Goal: Task Accomplishment & Management: Manage account settings

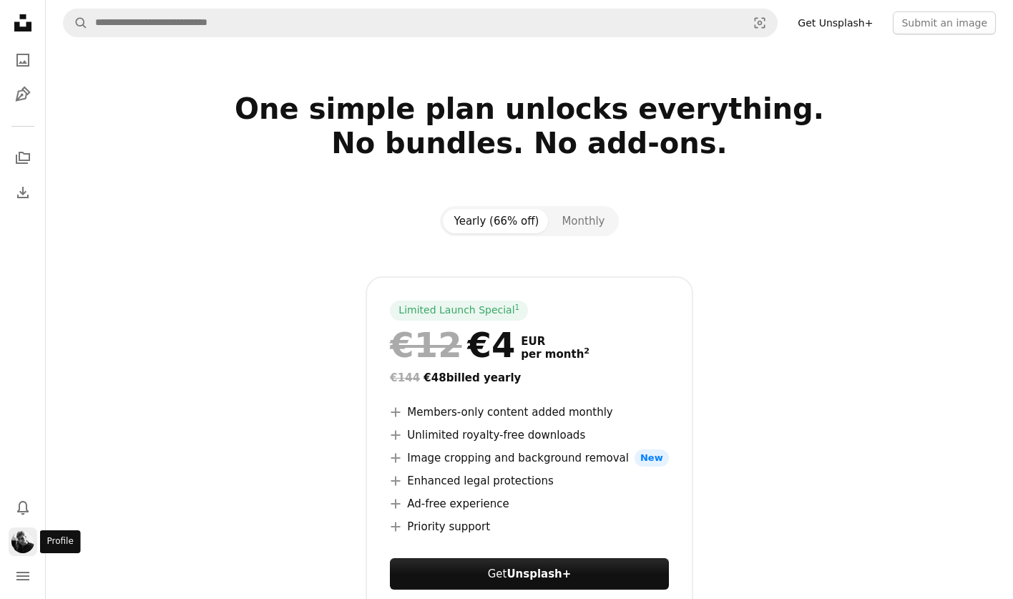
click at [29, 533] on img "Profile" at bounding box center [22, 541] width 23 height 23
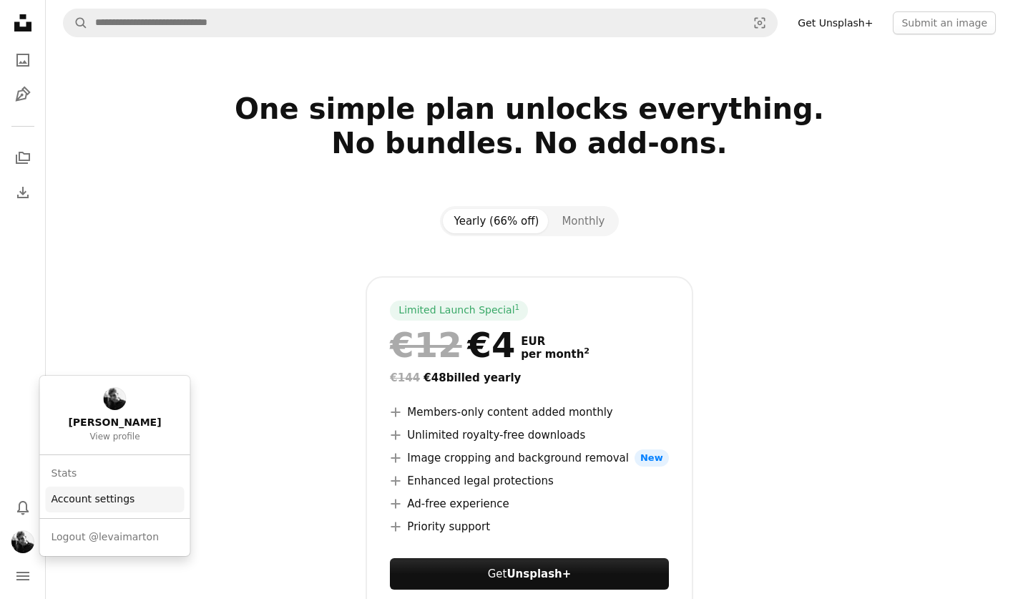
click at [76, 506] on link "Account settings" at bounding box center [115, 499] width 139 height 26
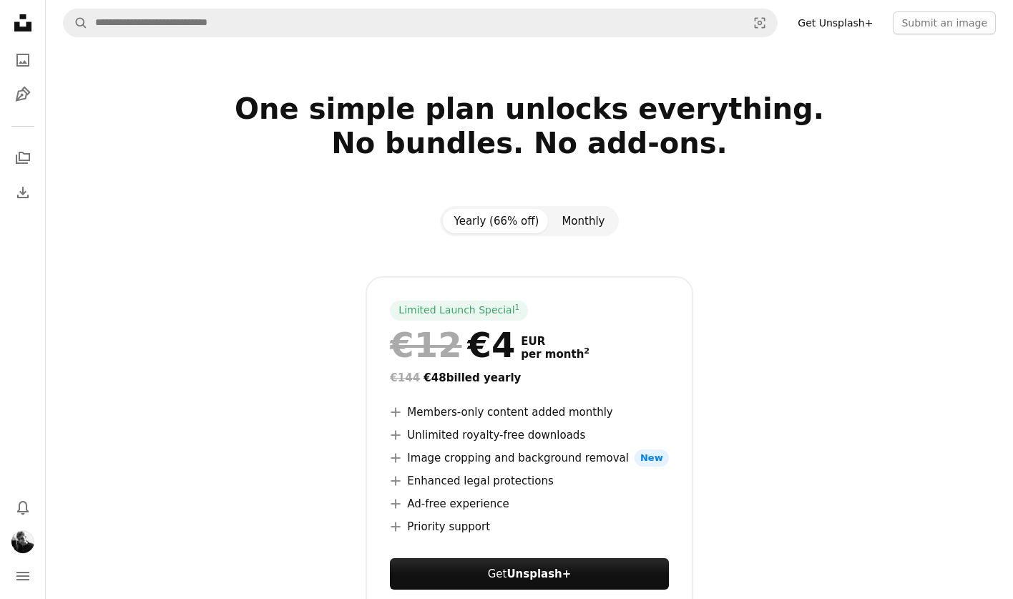
click at [589, 228] on button "Monthly" at bounding box center [583, 221] width 66 height 24
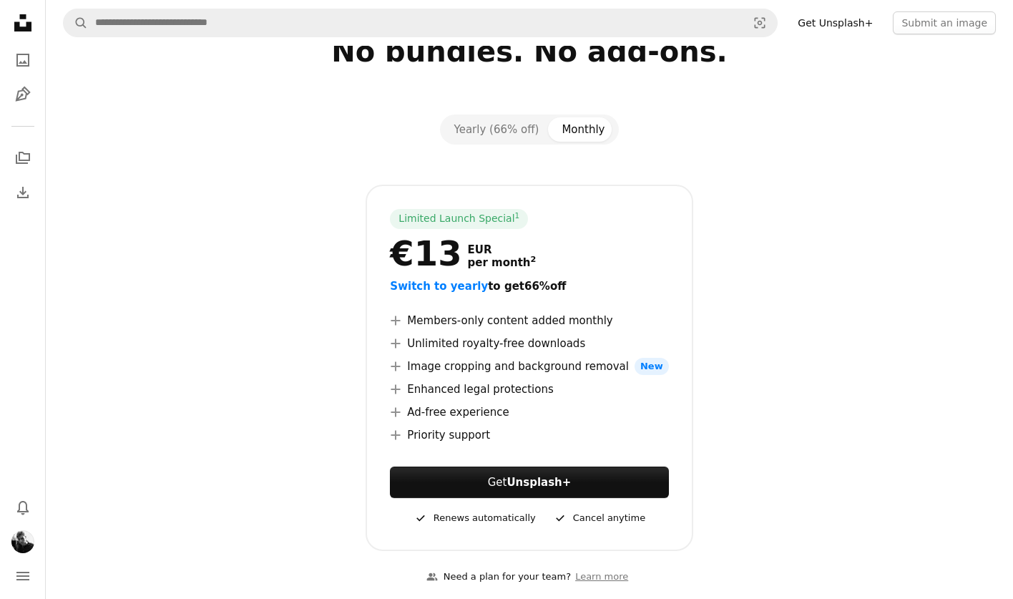
scroll to position [87, 0]
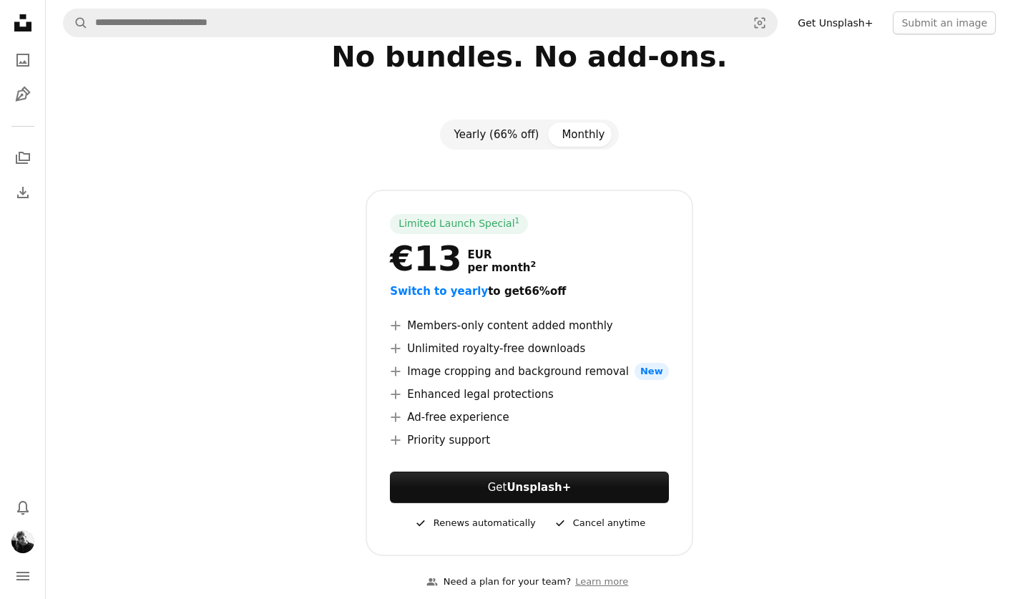
click at [510, 139] on button "Yearly (66% off)" at bounding box center [497, 134] width 108 height 24
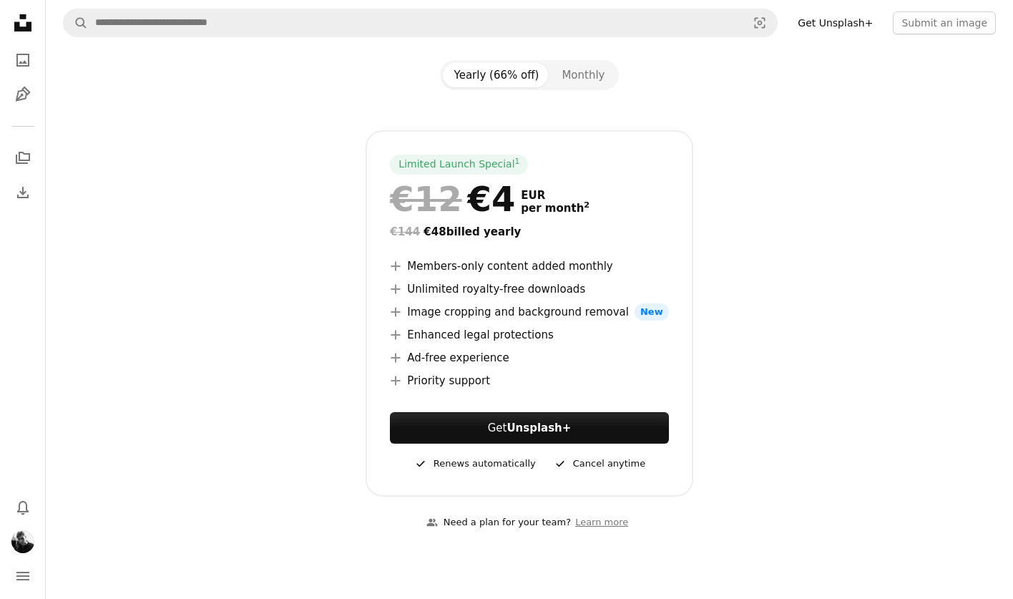
scroll to position [155, 0]
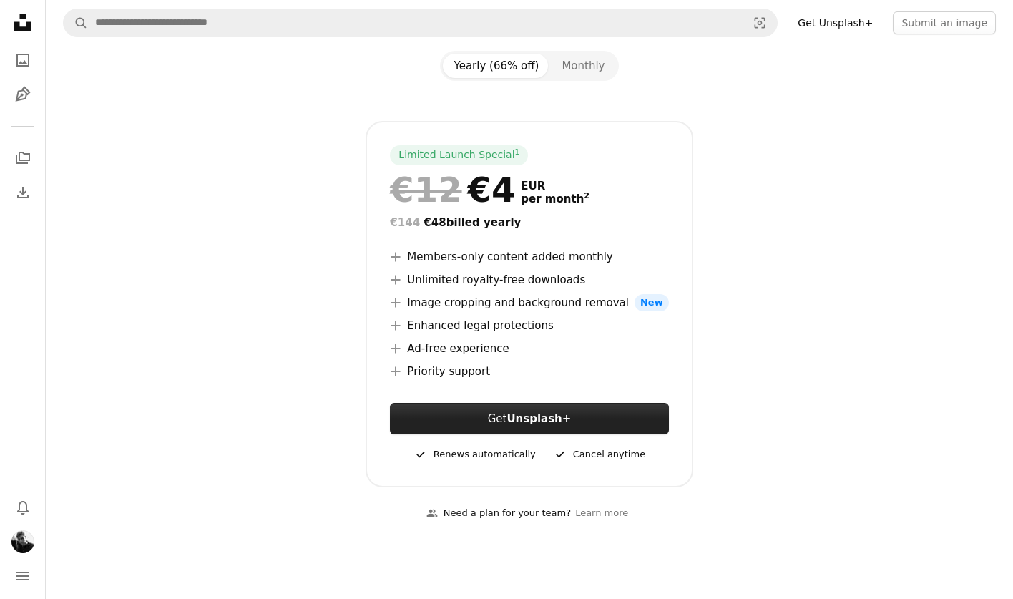
click at [542, 413] on strong "Unsplash+" at bounding box center [538, 418] width 64 height 13
